Goal: Transaction & Acquisition: Purchase product/service

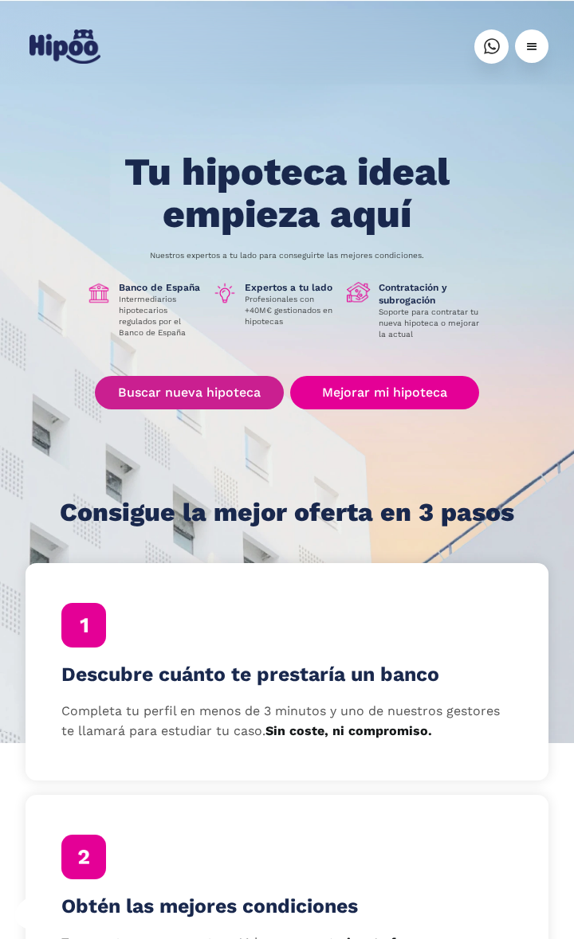
click at [224, 379] on link "Buscar nueva hipoteca" at bounding box center [189, 392] width 189 height 33
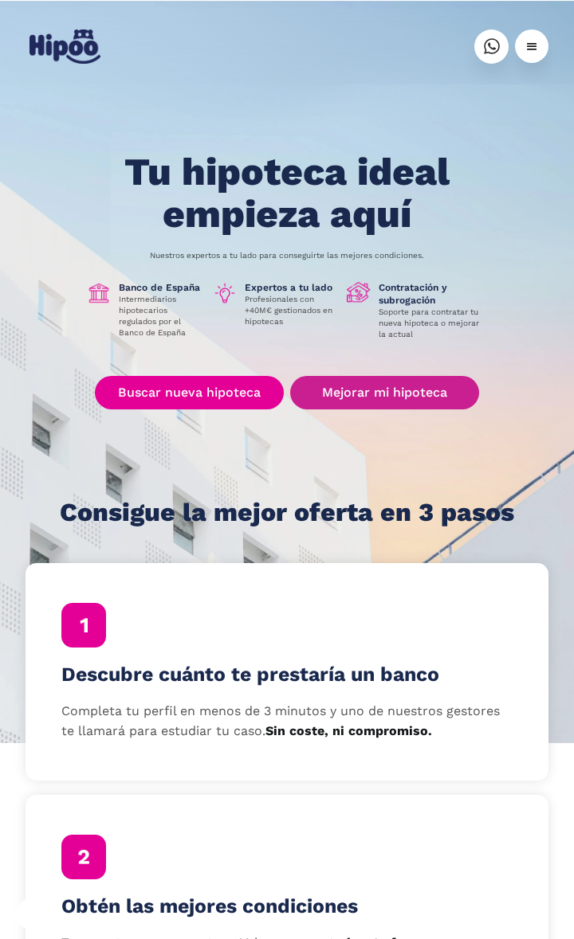
click at [373, 382] on link "Mejorar mi hipoteca" at bounding box center [384, 392] width 189 height 33
click at [398, 392] on link "Mejorar mi hipoteca" at bounding box center [384, 392] width 189 height 33
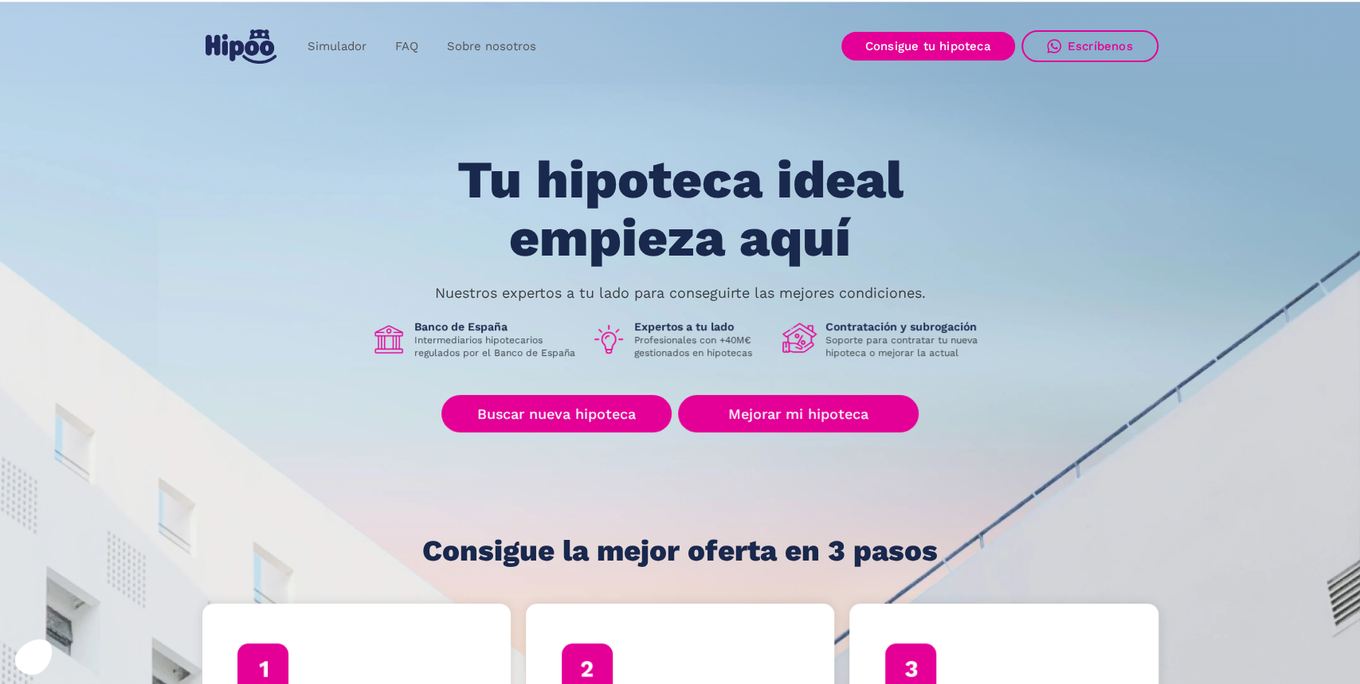
click at [573, 432] on div "Tu hipoteca ideal empieza aquí Nuestros expertos a tu lado para conseguirte las…" at bounding box center [680, 359] width 956 height 416
click at [573, 422] on link "Mejorar mi hipoteca" at bounding box center [798, 413] width 240 height 37
click at [573, 411] on link "Mejorar mi hipoteca" at bounding box center [798, 413] width 240 height 37
click at [906, 42] on link "Consigue tu hipoteca" at bounding box center [928, 46] width 174 height 29
click at [951, 57] on link "Consigue tu hipoteca" at bounding box center [928, 46] width 174 height 29
